Goal: Find specific page/section

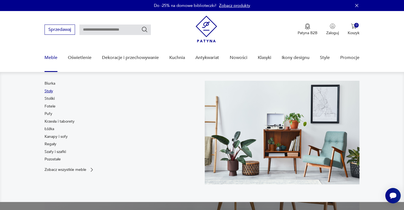
click at [52, 91] on link "Stoły" at bounding box center [49, 91] width 9 height 6
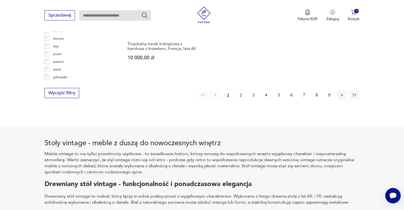
scroll to position [878, 0]
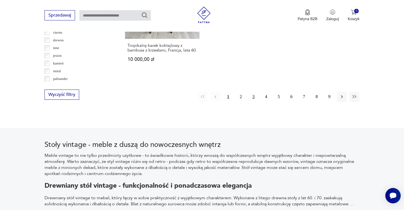
click at [253, 92] on button "3" at bounding box center [254, 97] width 10 height 10
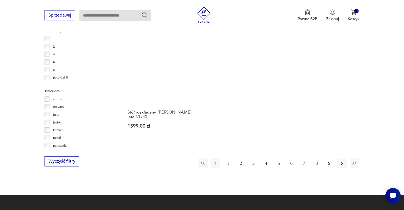
scroll to position [814, 0]
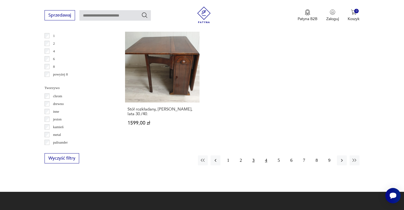
click at [266, 156] on button "4" at bounding box center [266, 160] width 10 height 10
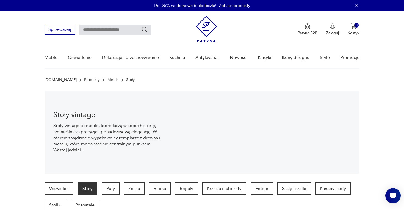
click at [356, 4] on icon "button" at bounding box center [357, 6] width 6 height 6
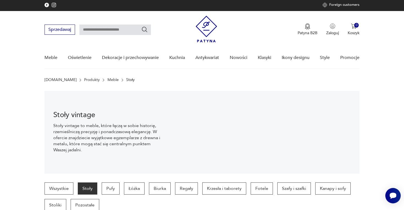
click at [346, 6] on p "Foreign customers" at bounding box center [345, 5] width 30 height 4
